Goal: Task Accomplishment & Management: Use online tool/utility

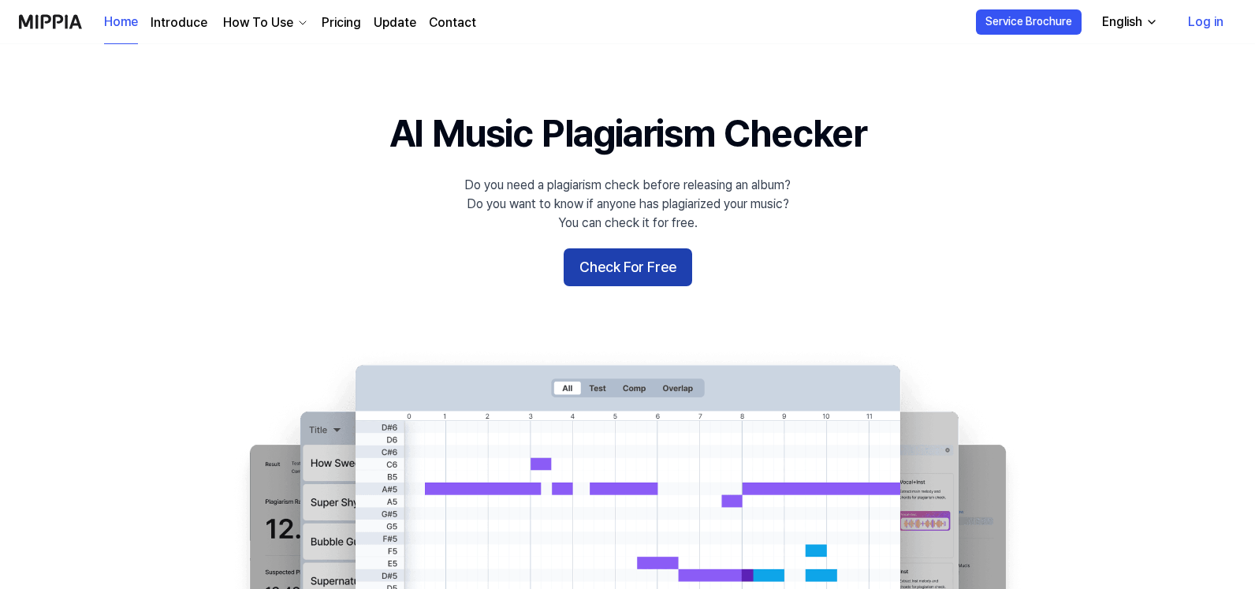
click at [637, 260] on button "Check For Free" at bounding box center [628, 267] width 128 height 38
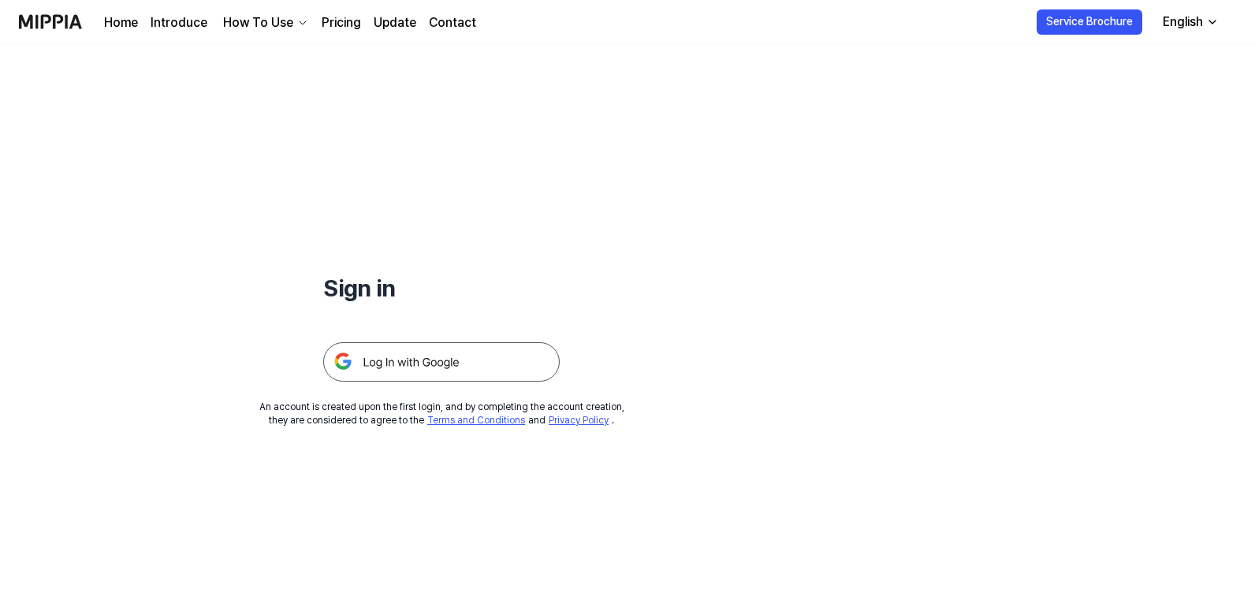
click at [433, 355] on img at bounding box center [441, 361] width 236 height 39
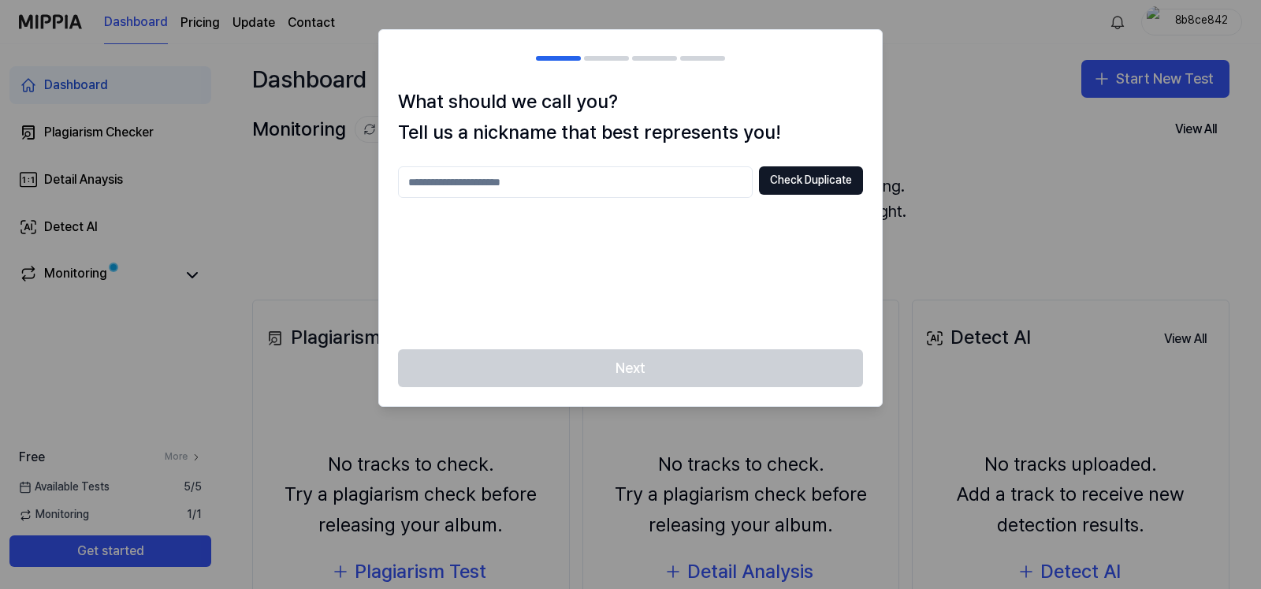
click at [510, 244] on div "Check Duplicate" at bounding box center [630, 248] width 465 height 164
click at [482, 185] on input "text" at bounding box center [575, 182] width 355 height 32
type input "**********"
click at [820, 173] on button "Check Duplicate" at bounding box center [811, 180] width 104 height 28
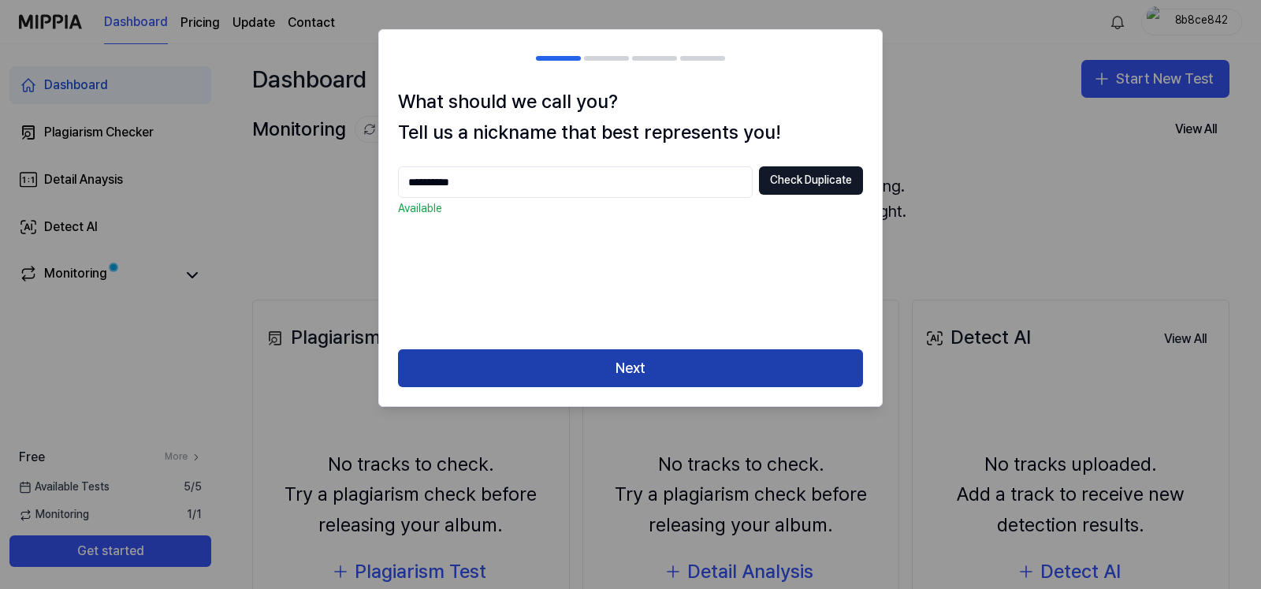
click at [562, 359] on button "Next" at bounding box center [630, 368] width 465 height 38
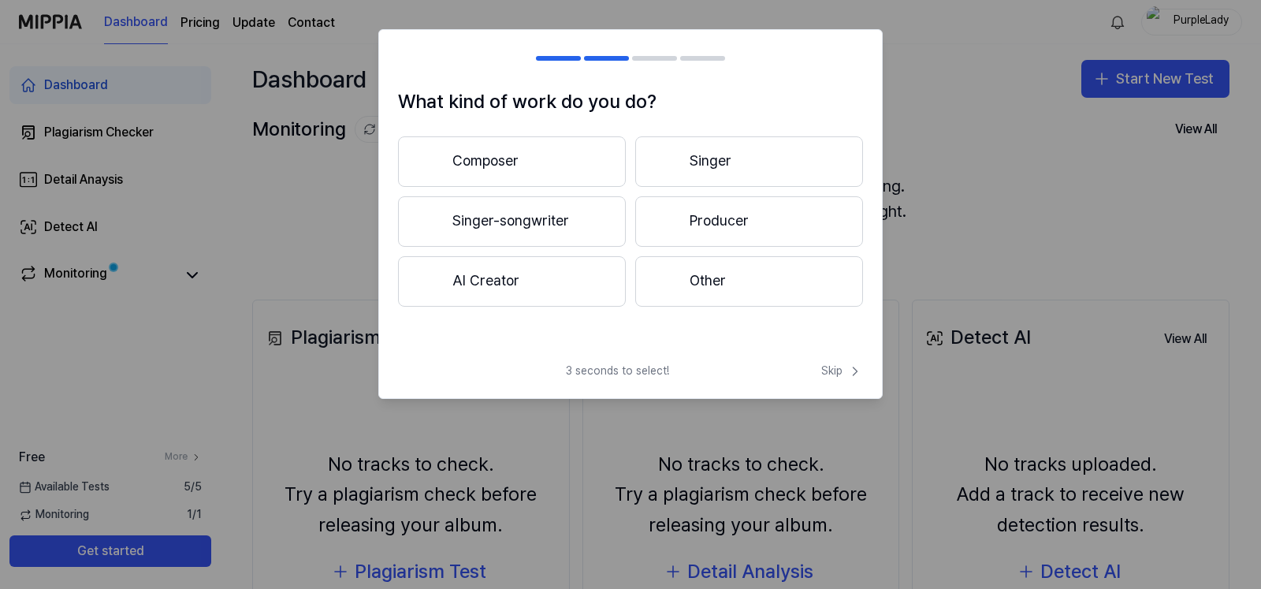
click at [562, 279] on button "AI Creator" at bounding box center [512, 281] width 228 height 50
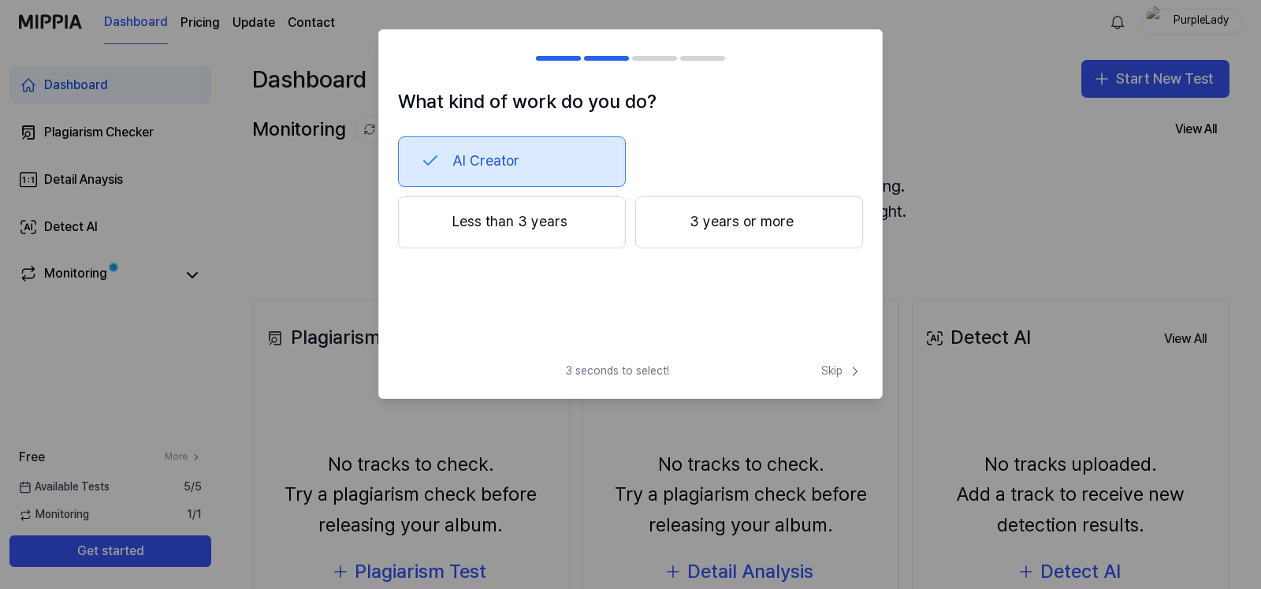
click at [549, 226] on button "Less than 3 years" at bounding box center [512, 222] width 228 height 52
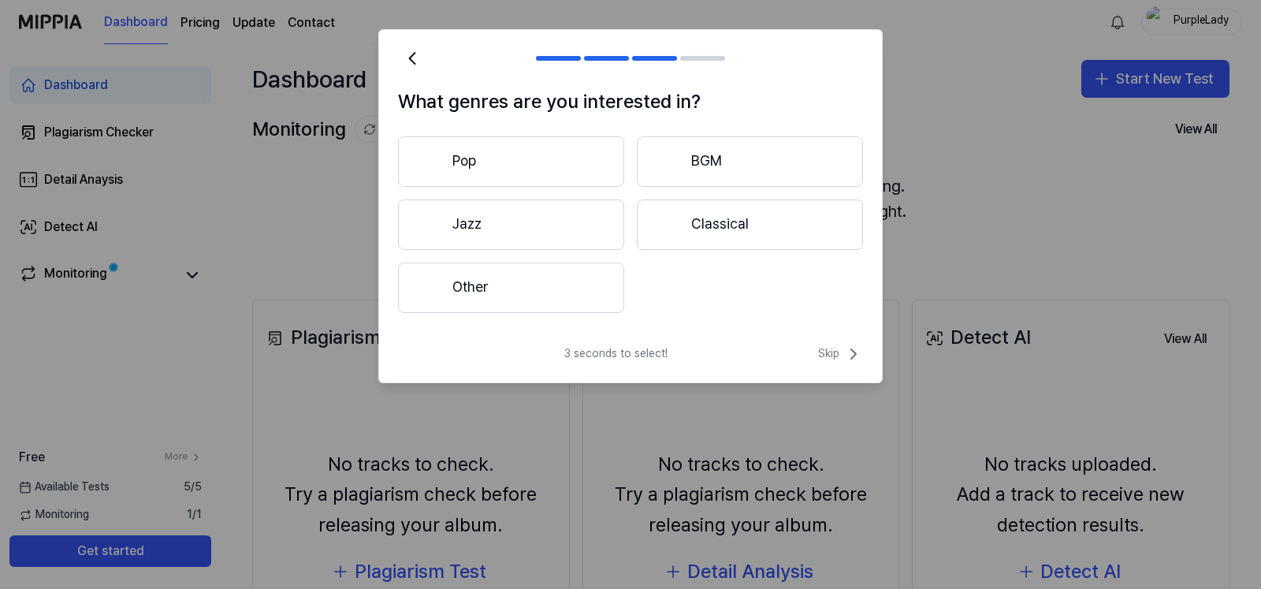
click at [475, 292] on button "Other" at bounding box center [511, 288] width 226 height 50
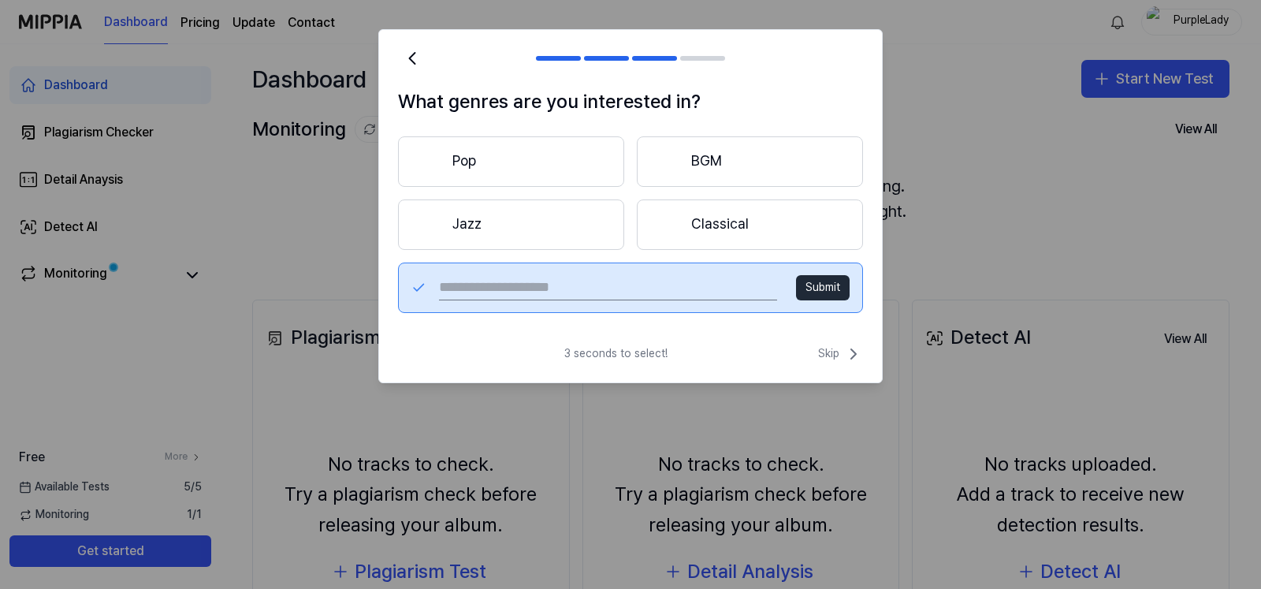
click at [494, 158] on button "Pop" at bounding box center [511, 161] width 226 height 50
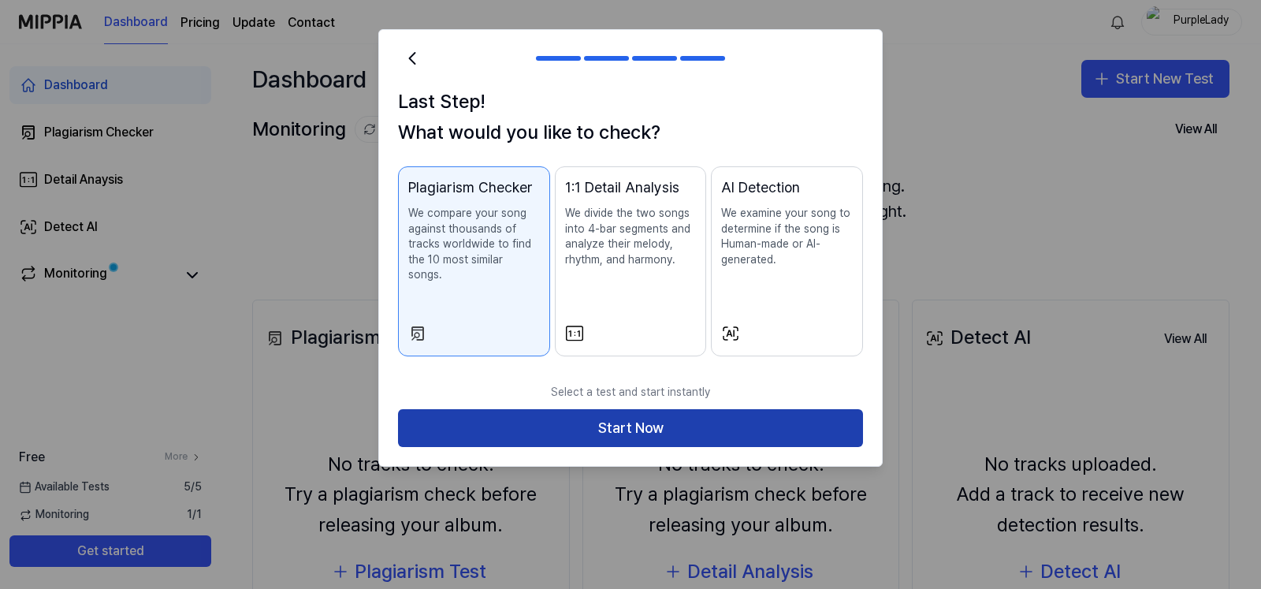
click at [497, 430] on button "Start Now" at bounding box center [630, 428] width 465 height 38
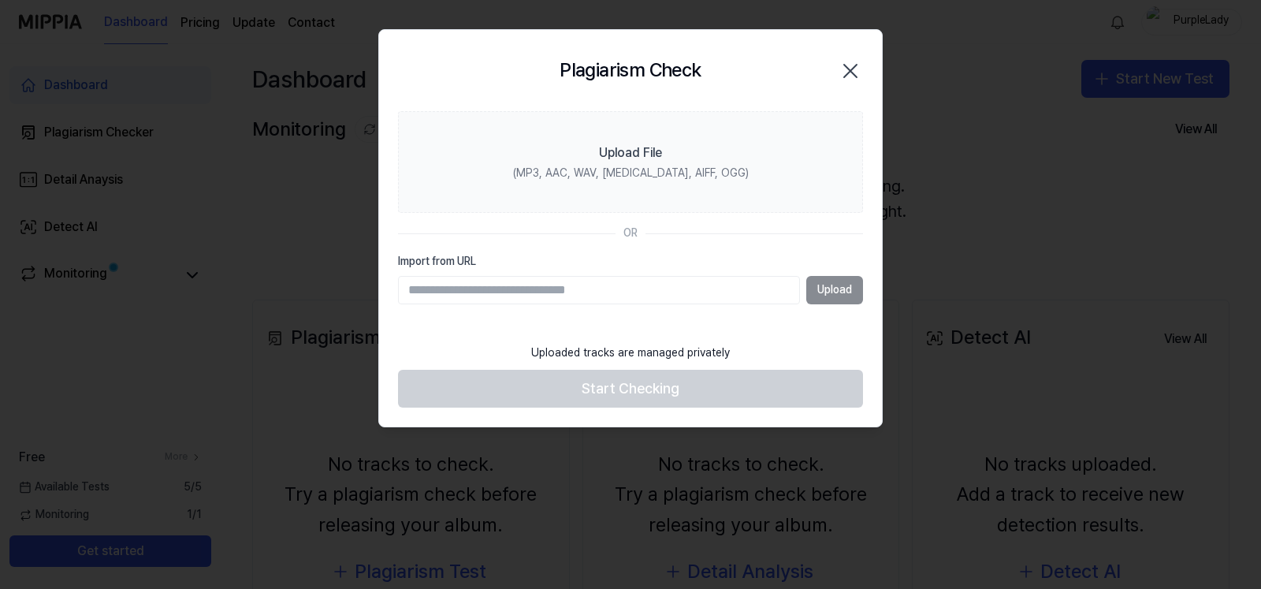
click at [864, 65] on div "Plagiarism Check Close" at bounding box center [630, 70] width 503 height 80
click at [859, 65] on icon "button" at bounding box center [850, 70] width 25 height 25
